Goal: Task Accomplishment & Management: Manage account settings

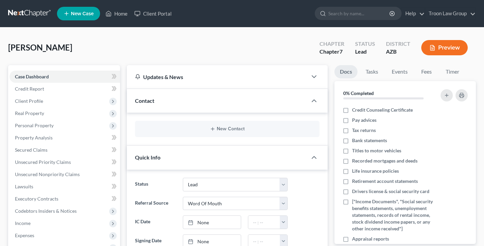
select select "10"
select select "0"
select select "4"
select select "24"
select select "3"
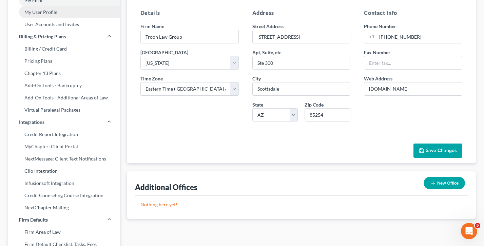
scroll to position [15, 0]
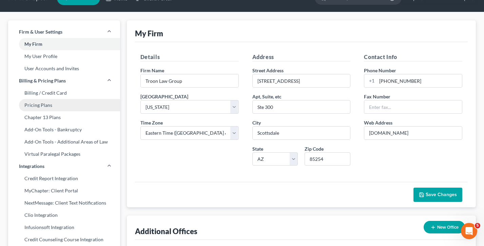
click at [56, 106] on link "Pricing Plans" at bounding box center [64, 105] width 112 height 12
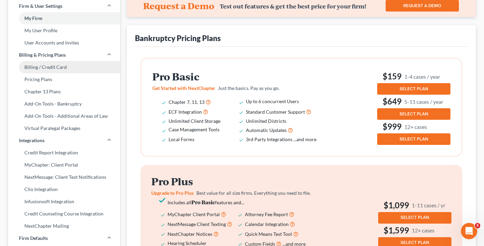
scroll to position [27, 0]
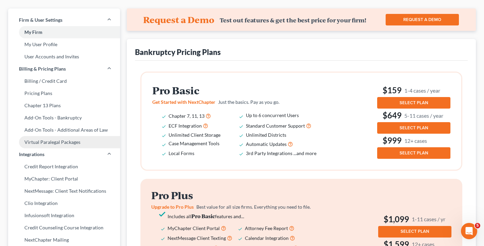
click at [49, 143] on link "Virtual Paralegal Packages" at bounding box center [64, 142] width 112 height 12
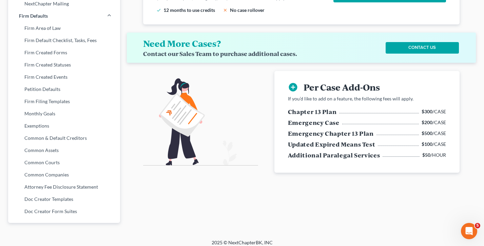
scroll to position [268, 0]
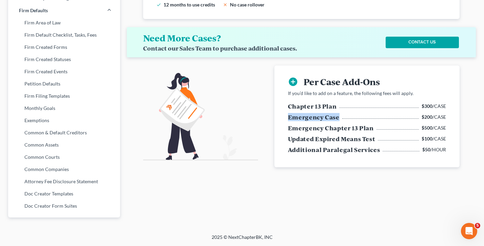
drag, startPoint x: 339, startPoint y: 108, endPoint x: 285, endPoint y: 107, distance: 53.9
click at [285, 107] on div "add_circle Per Case Add-Ons If you’d like to add on a feature, the following fe…" at bounding box center [366, 116] width 169 height 102
click at [437, 114] on h6 "$200 /CASE" at bounding box center [433, 117] width 24 height 7
drag, startPoint x: 449, startPoint y: 109, endPoint x: 423, endPoint y: 107, distance: 26.5
click at [423, 107] on div "add_circle Per Case Add-Ons If you’d like to add on a feature, the following fe…" at bounding box center [366, 116] width 169 height 102
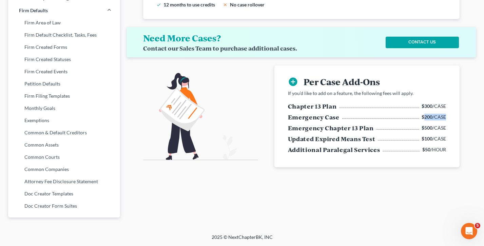
click at [423, 114] on b "$200" at bounding box center [426, 117] width 11 height 6
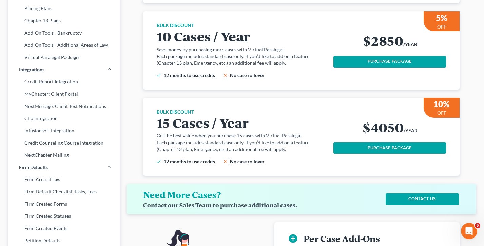
scroll to position [0, 0]
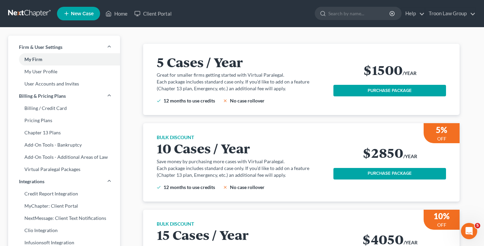
click at [450, 6] on ul "New Case Home Client Portal - No Result - See all results Or Press Enter... Hel…" at bounding box center [266, 14] width 419 height 18
click at [448, 17] on link "Troon Law Group" at bounding box center [450, 13] width 50 height 12
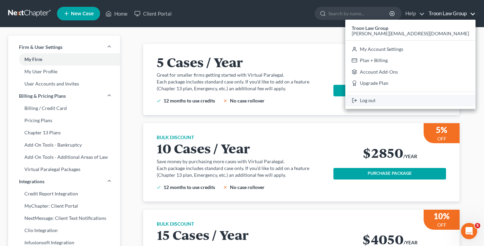
click at [431, 102] on link "Log out" at bounding box center [410, 101] width 130 height 12
